Goal: Check status: Check status

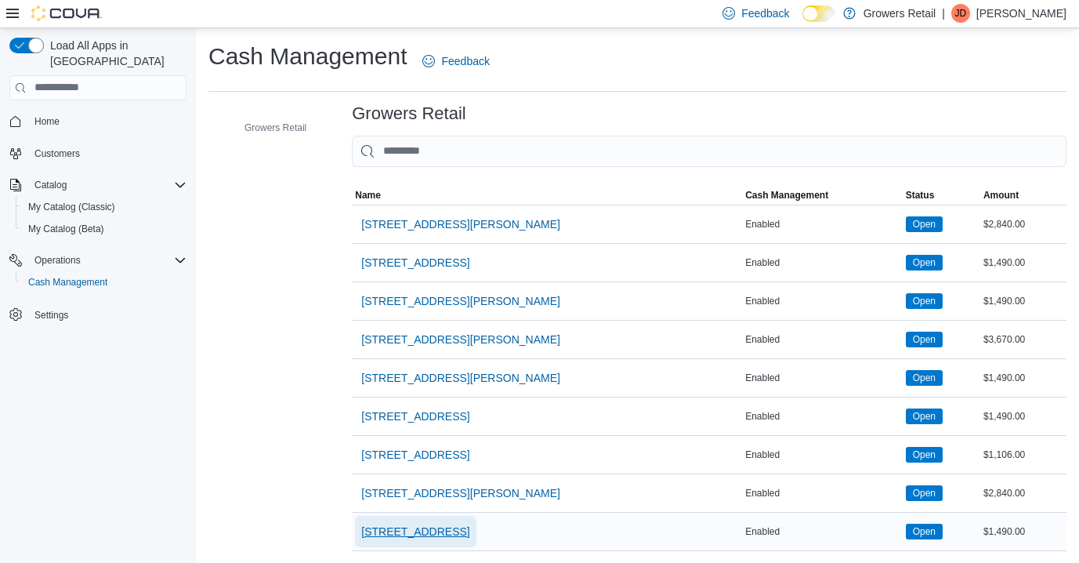
click at [439, 530] on span "970 The Queensway" at bounding box center [415, 531] width 108 height 16
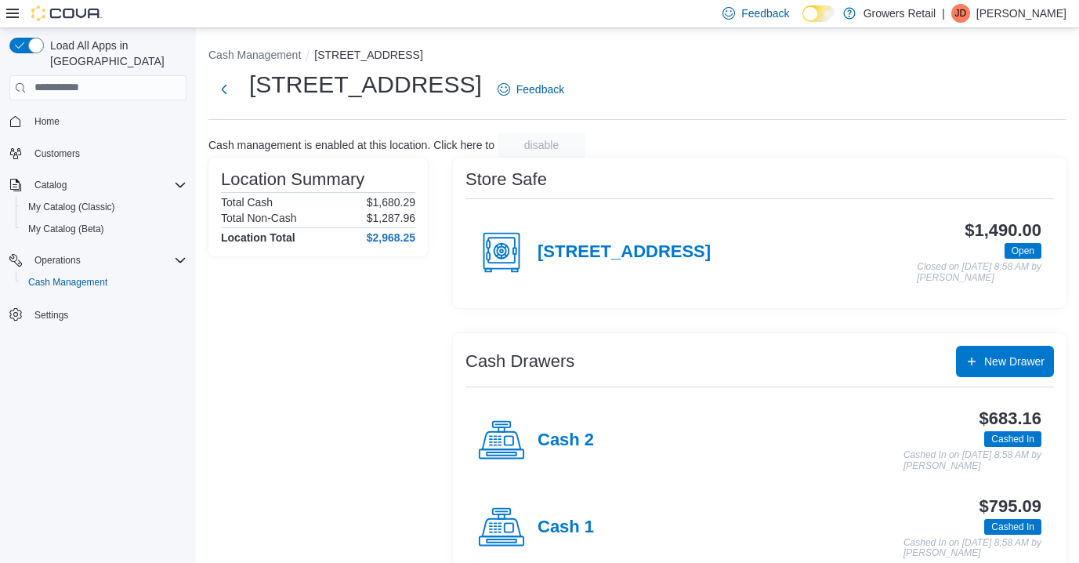
scroll to position [34, 0]
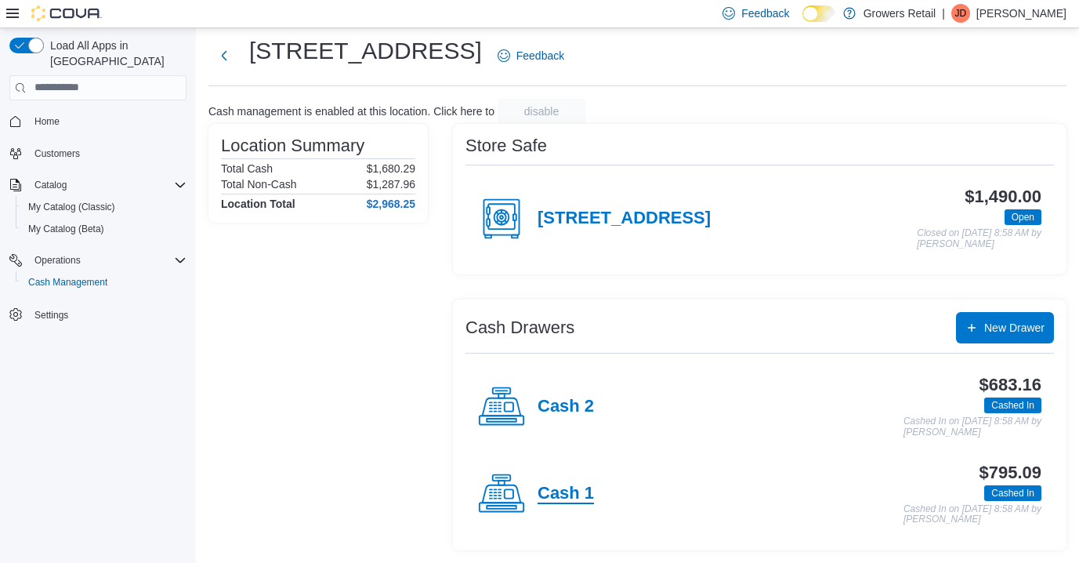
click at [581, 491] on h4 "Cash 1" at bounding box center [566, 493] width 56 height 20
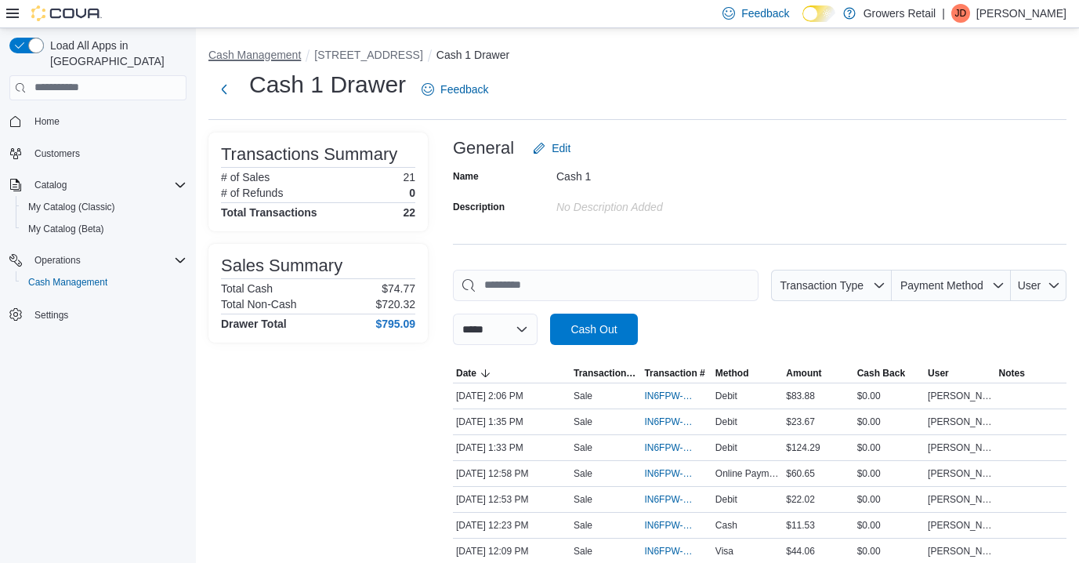
click at [297, 51] on button "Cash Management" at bounding box center [254, 55] width 92 height 13
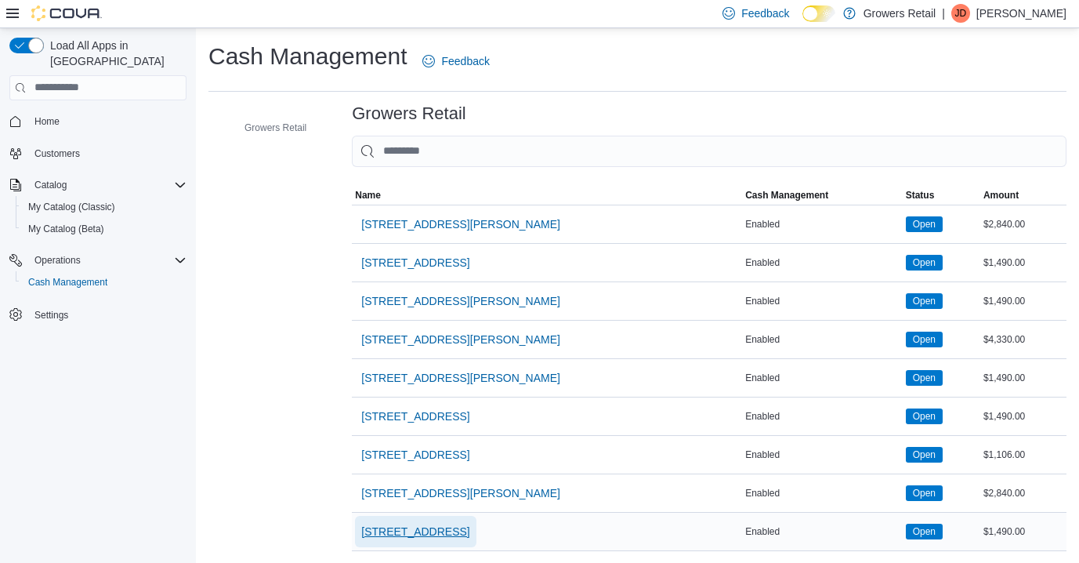
click at [437, 519] on span "970 The Queensway" at bounding box center [415, 531] width 108 height 31
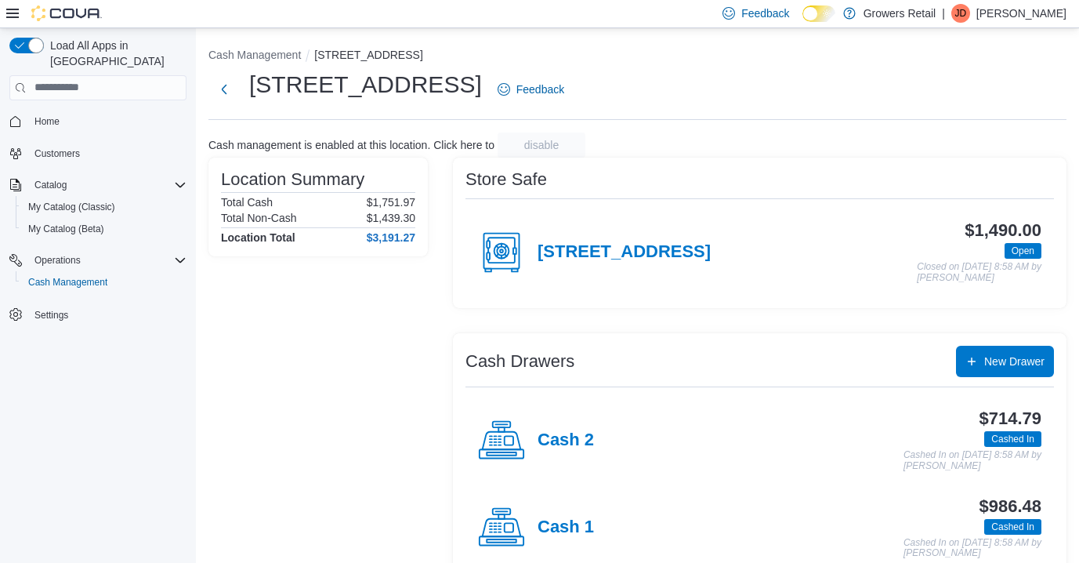
scroll to position [34, 0]
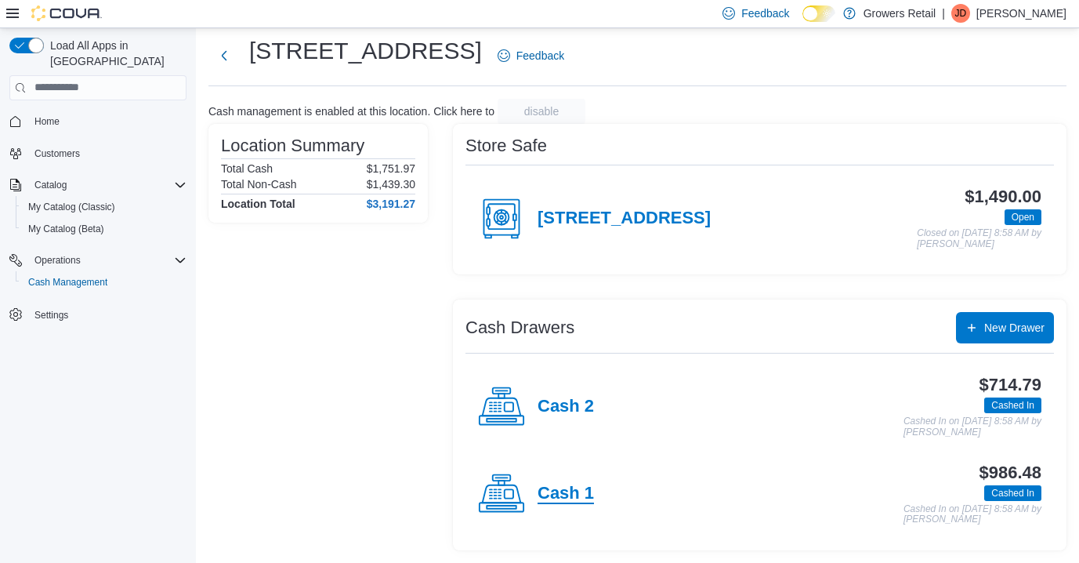
click at [582, 499] on h4 "Cash 1" at bounding box center [566, 493] width 56 height 20
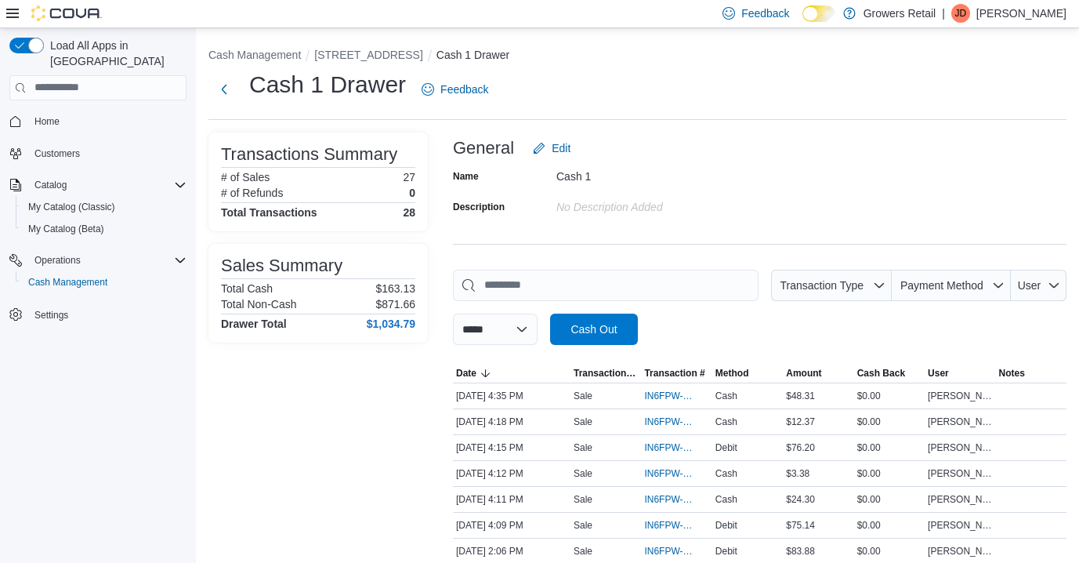
click at [1023, 20] on p "[PERSON_NAME]" at bounding box center [1021, 13] width 90 height 19
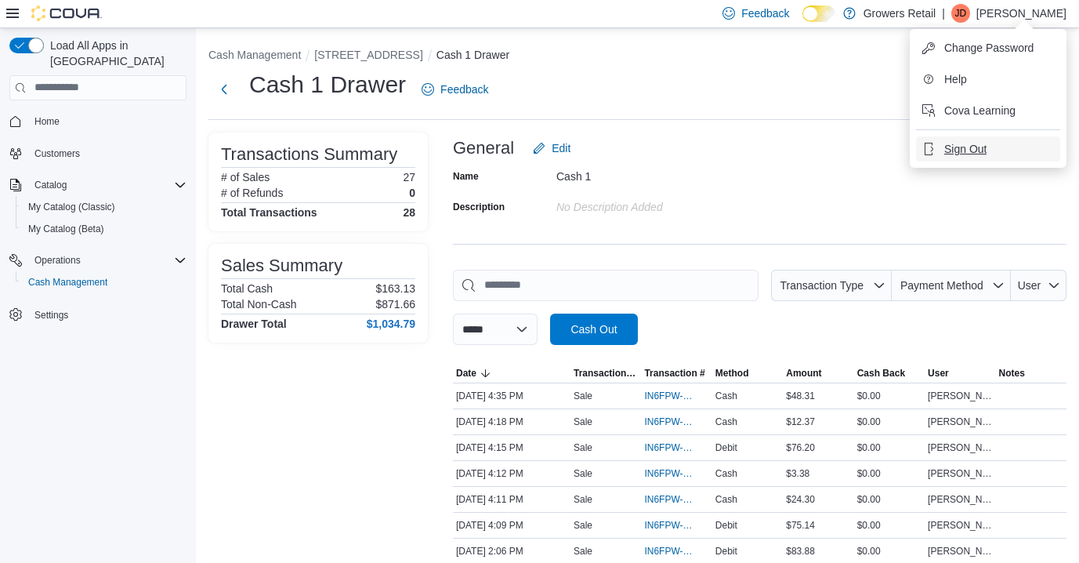
click at [958, 145] on span "Sign Out" at bounding box center [965, 149] width 42 height 16
